Goal: Transaction & Acquisition: Purchase product/service

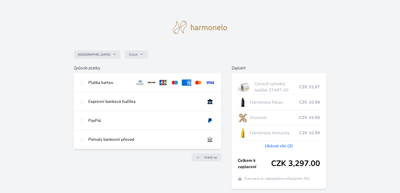
click at [108, 80] on div "Platba kartou" at bounding box center [109, 83] width 43 height 6
radio input "true"
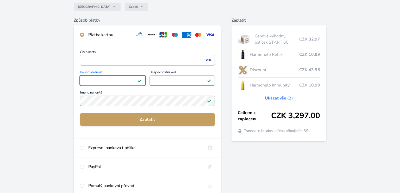
scroll to position [49, 0]
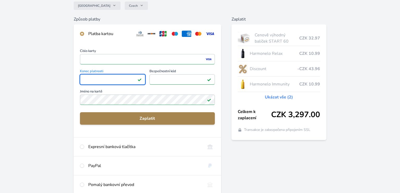
click at [152, 118] on span "Zaplatit" at bounding box center [147, 119] width 126 height 6
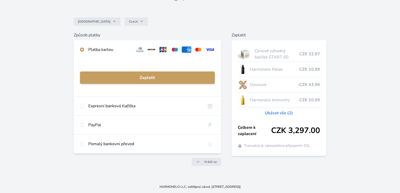
scroll to position [33, 0]
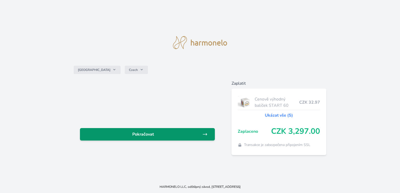
click at [165, 137] on span "Pokračovat" at bounding box center [143, 134] width 118 height 6
